Goal: Book appointment/travel/reservation

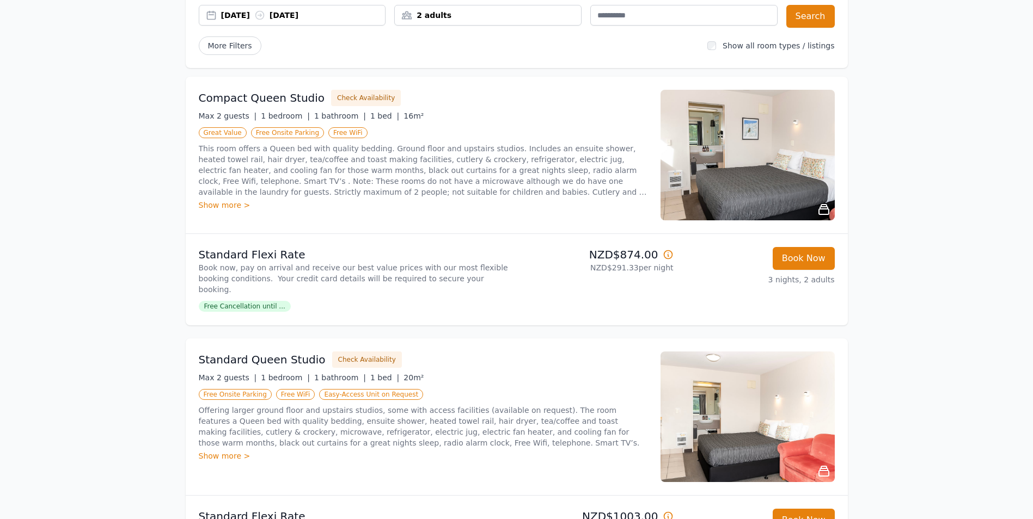
scroll to position [89, 0]
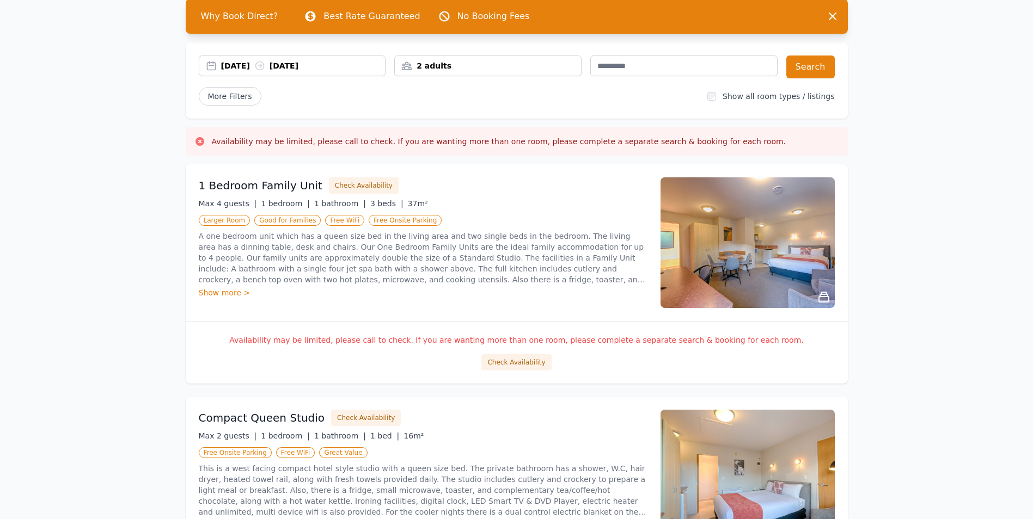
scroll to position [54, 0]
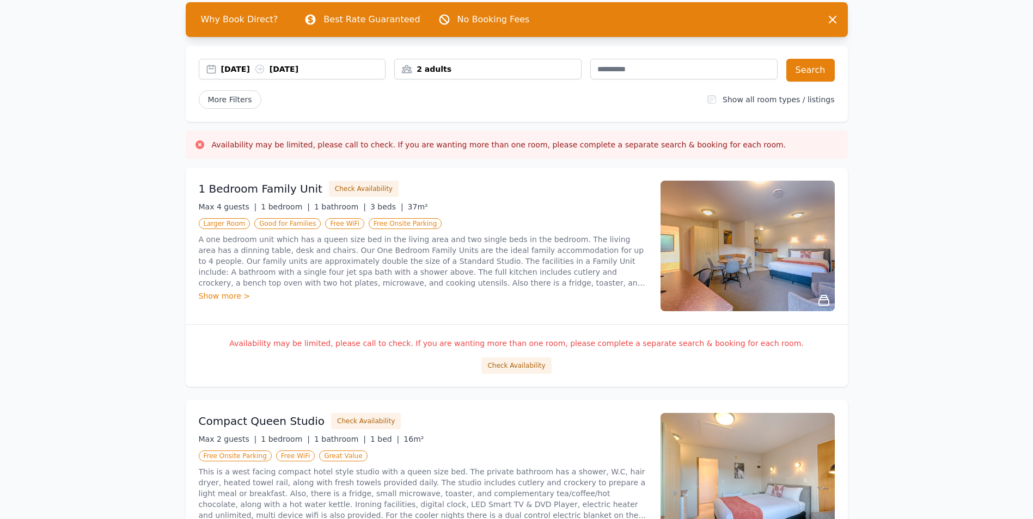
click at [511, 63] on div "2 adults" at bounding box center [487, 69] width 187 height 21
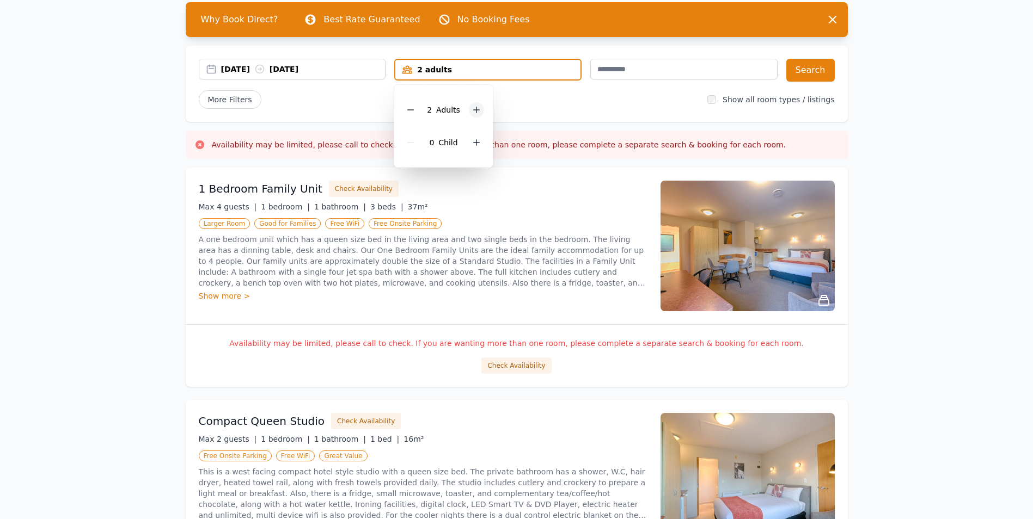
click at [475, 111] on icon at bounding box center [477, 110] width 6 height 6
click at [476, 143] on icon at bounding box center [476, 142] width 9 height 9
click at [823, 64] on button "Search" at bounding box center [810, 70] width 48 height 23
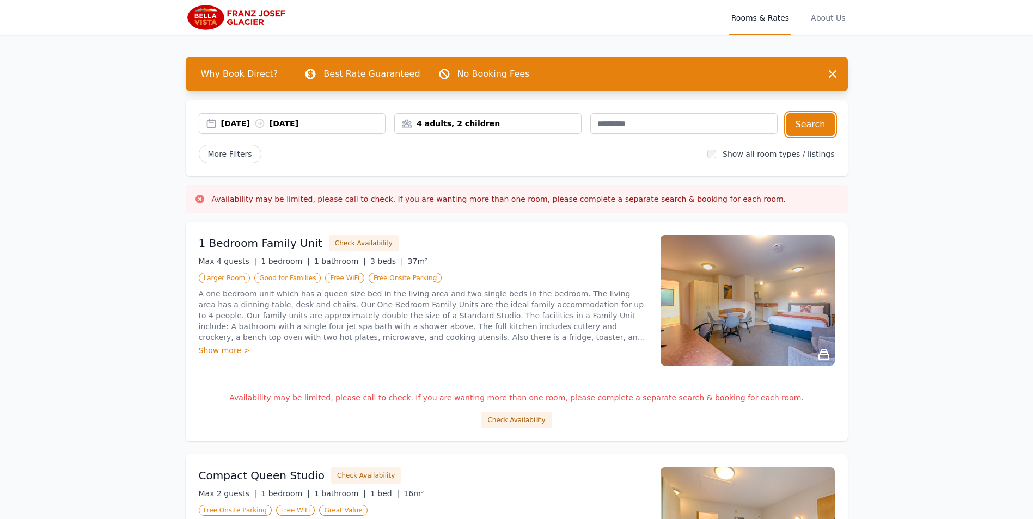
click at [491, 125] on div "4 adults, 2 children" at bounding box center [488, 123] width 186 height 11
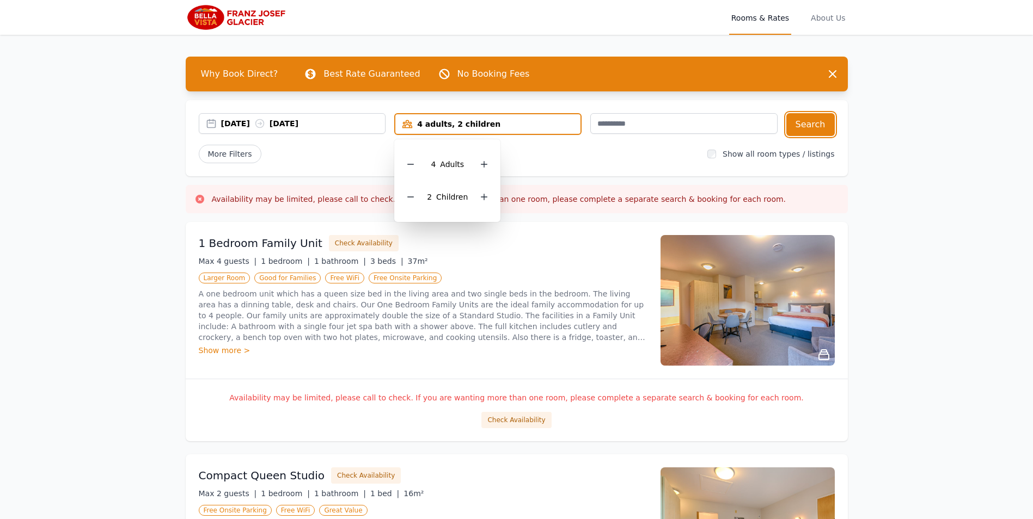
click at [314, 120] on div "[DATE] [DATE]" at bounding box center [303, 123] width 164 height 11
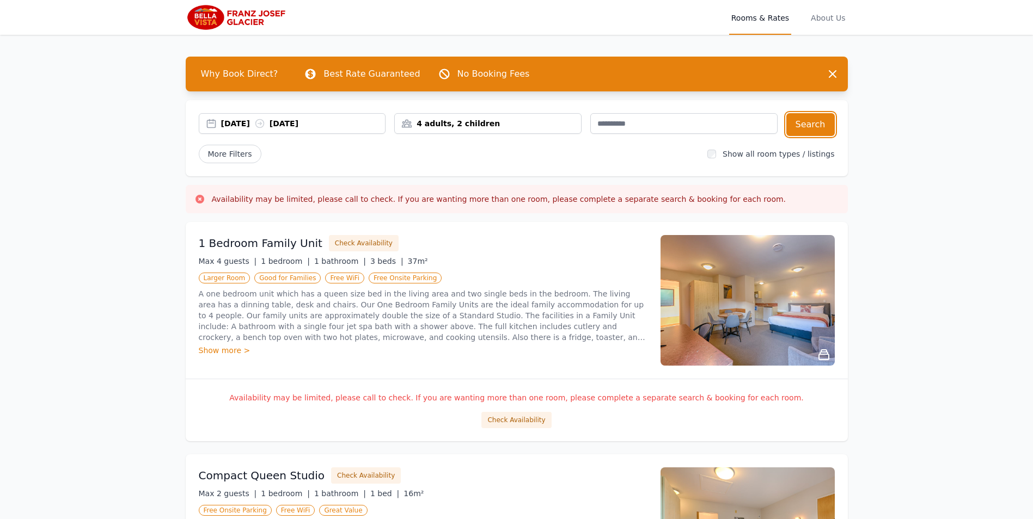
click at [500, 122] on div "4 adults, 2 children" at bounding box center [488, 123] width 186 height 11
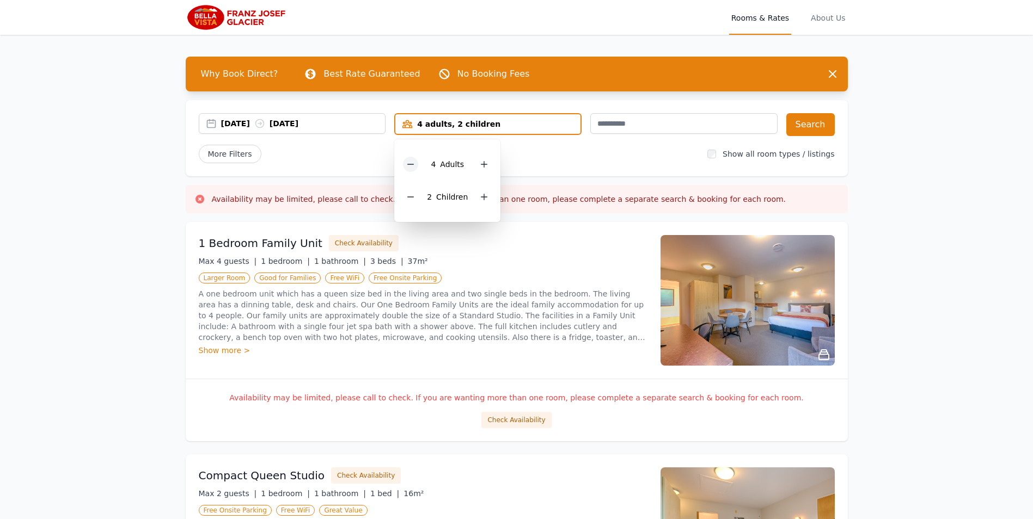
click at [410, 163] on icon at bounding box center [410, 164] width 9 height 9
